Goal: Complete application form

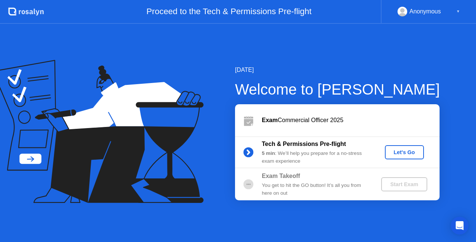
click at [386, 157] on button "Let's Go" at bounding box center [404, 152] width 39 height 14
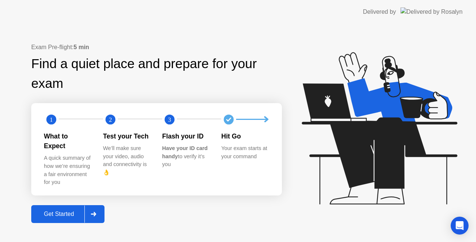
click at [82, 211] on div "Get Started" at bounding box center [58, 214] width 51 height 7
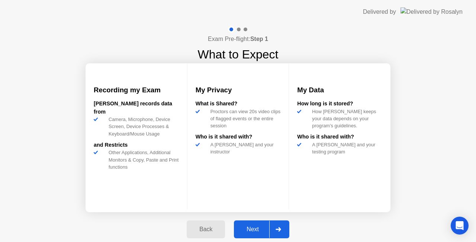
click at [256, 229] on div "Next" at bounding box center [252, 229] width 33 height 7
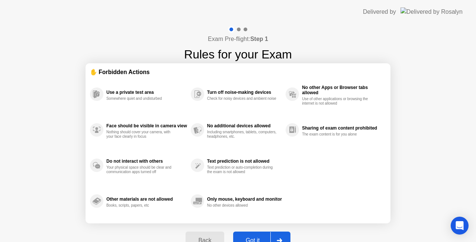
click at [258, 235] on button "Got it" at bounding box center [261, 240] width 57 height 18
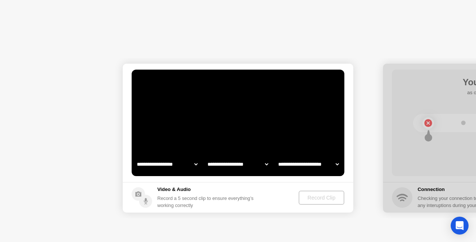
select select "**********"
select select "*******"
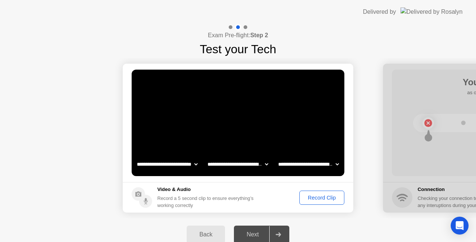
click at [333, 198] on div "Record Clip" at bounding box center [322, 198] width 40 height 6
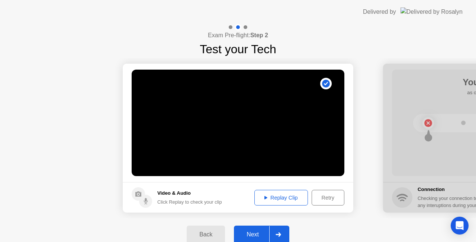
click at [250, 233] on div "Next" at bounding box center [252, 234] width 33 height 7
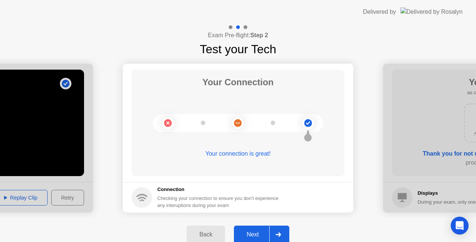
click at [252, 238] on div "Next" at bounding box center [252, 234] width 33 height 7
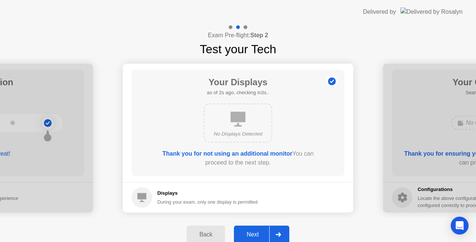
click at [252, 238] on div "Next" at bounding box center [252, 234] width 33 height 7
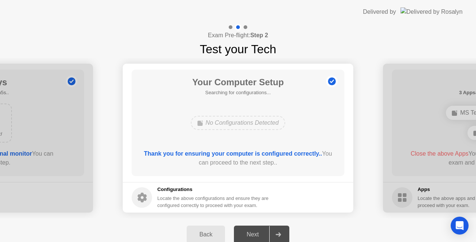
click at [242, 126] on div "No Configurations Detected" at bounding box center [238, 123] width 95 height 14
click at [275, 153] on b "Thank you for ensuring your computer is configured correctly.." at bounding box center [233, 153] width 178 height 6
click at [209, 234] on div "Back" at bounding box center [206, 234] width 34 height 7
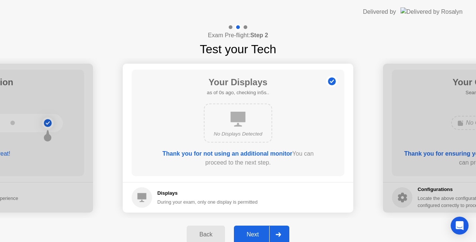
click at [245, 234] on div "Next" at bounding box center [252, 234] width 33 height 7
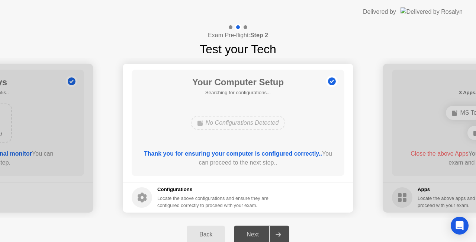
click at [223, 233] on div "Back" at bounding box center [206, 234] width 34 height 7
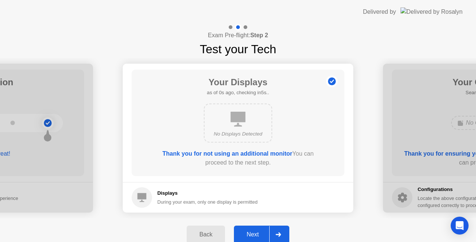
click at [245, 233] on div "Next" at bounding box center [252, 234] width 33 height 7
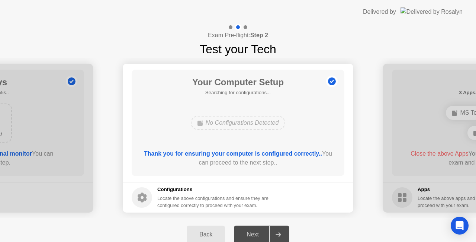
click at [210, 237] on div "Back" at bounding box center [206, 234] width 34 height 7
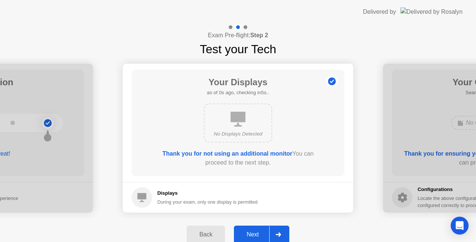
click at [250, 232] on div "Next" at bounding box center [252, 234] width 33 height 7
